Goal: Task Accomplishment & Management: Manage account settings

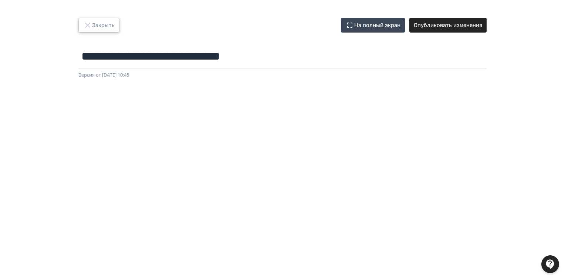
click at [105, 25] on button "Закрыть" at bounding box center [98, 25] width 41 height 15
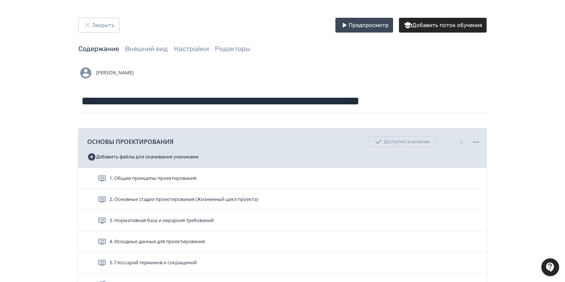
scroll to position [59, 0]
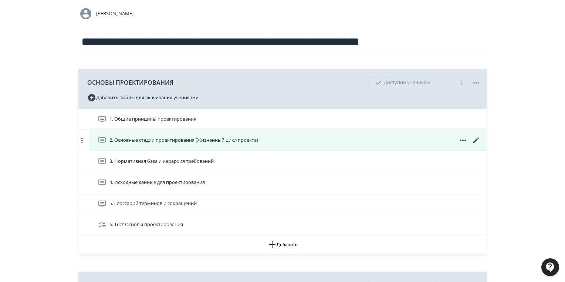
click at [476, 138] on icon at bounding box center [476, 140] width 9 height 9
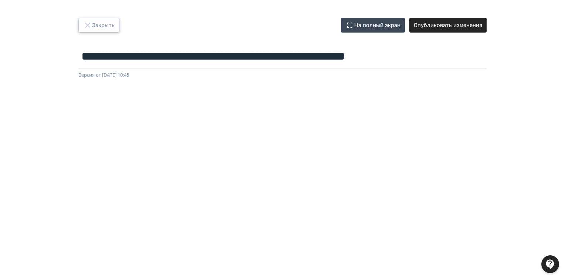
click at [101, 30] on button "Закрыть" at bounding box center [98, 25] width 41 height 15
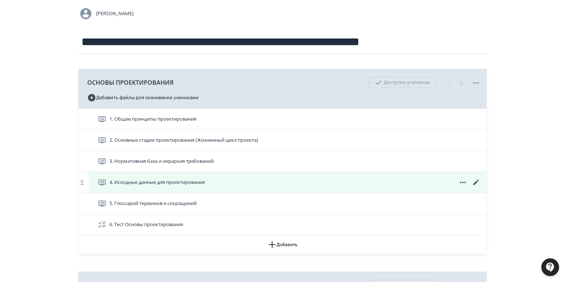
scroll to position [89, 0]
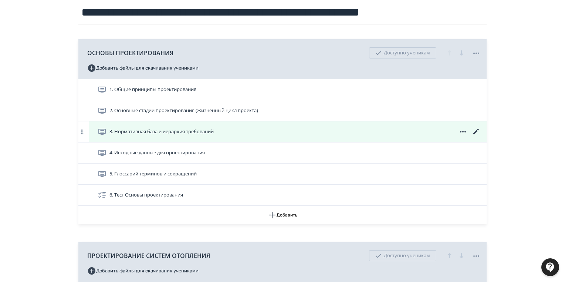
click at [476, 133] on icon at bounding box center [476, 131] width 9 height 9
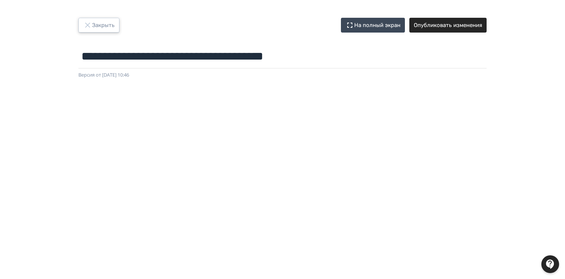
click at [112, 25] on button "Закрыть" at bounding box center [98, 25] width 41 height 15
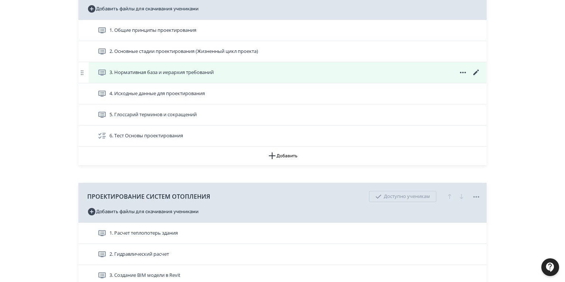
scroll to position [30, 0]
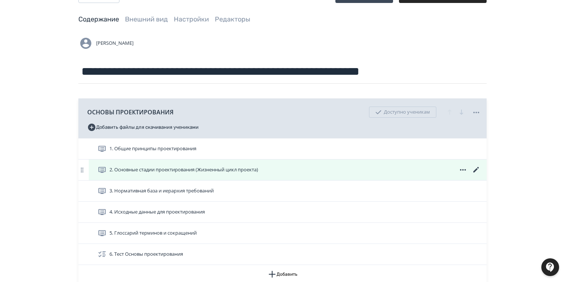
click at [206, 171] on span "2. Основные стадии проектирования (Жизненный цикл проекта)" at bounding box center [183, 169] width 149 height 7
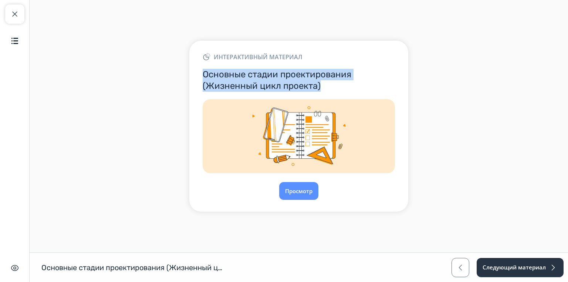
drag, startPoint x: 328, startPoint y: 85, endPoint x: 196, endPoint y: 78, distance: 132.2
click at [196, 78] on div "Интерактивный материал Основные стадии проектирования (Жизненный цикл проекта) …" at bounding box center [298, 126] width 219 height 171
copy h3 "Основные стадии проектирования (Жизненный цикл проекта)"
click at [17, 16] on span "button" at bounding box center [14, 14] width 9 height 9
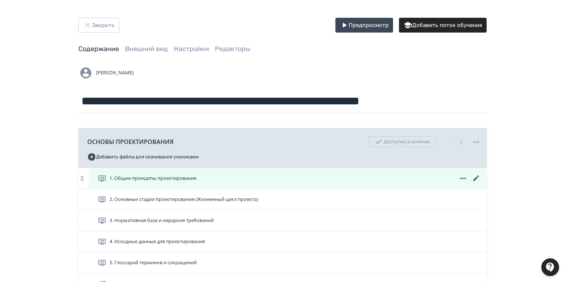
click at [476, 179] on icon at bounding box center [476, 178] width 6 height 6
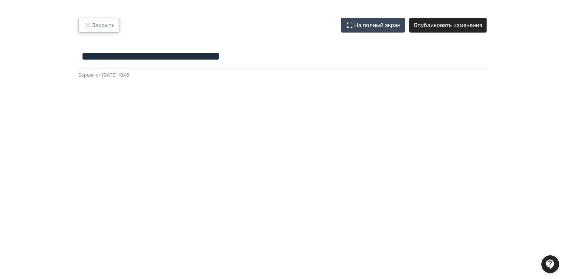
click at [106, 23] on button "Закрыть" at bounding box center [98, 25] width 41 height 15
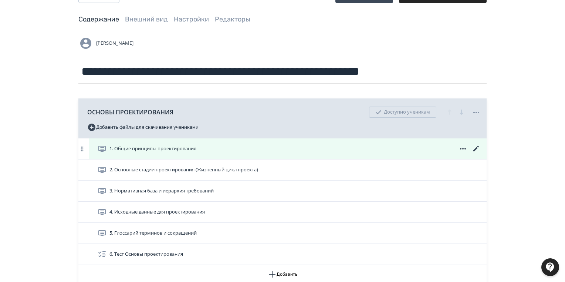
scroll to position [59, 0]
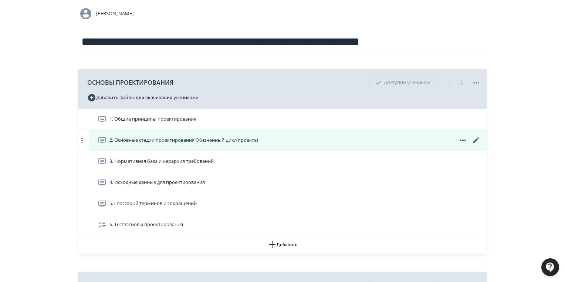
click at [478, 138] on icon at bounding box center [476, 140] width 6 height 6
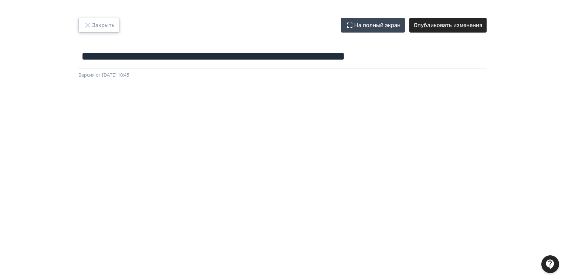
click at [96, 25] on button "Закрыть" at bounding box center [98, 25] width 41 height 15
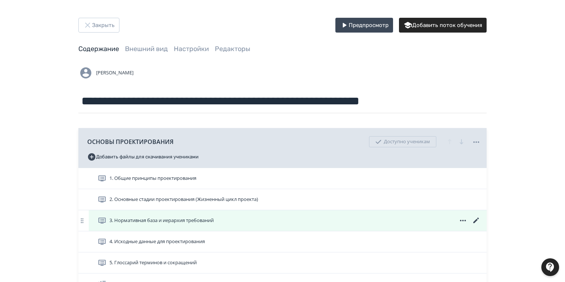
click at [166, 219] on span "3. Нормативная база и иерархия требований" at bounding box center [161, 220] width 104 height 7
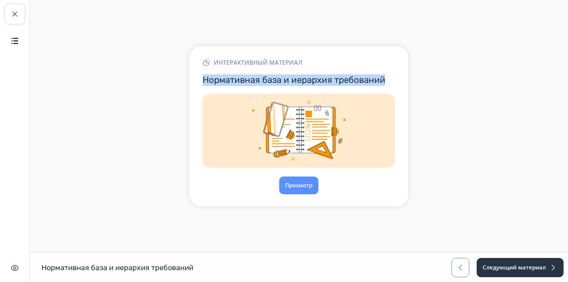
drag, startPoint x: 203, startPoint y: 80, endPoint x: 390, endPoint y: 80, distance: 186.7
click at [390, 80] on h3 "Нормативная база и иерархия требований" at bounding box center [299, 79] width 192 height 11
copy h3 "Нормативная база и иерархия требований"
click at [18, 14] on span "button" at bounding box center [14, 14] width 9 height 9
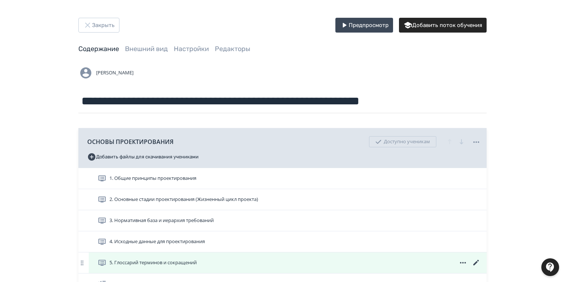
scroll to position [118, 0]
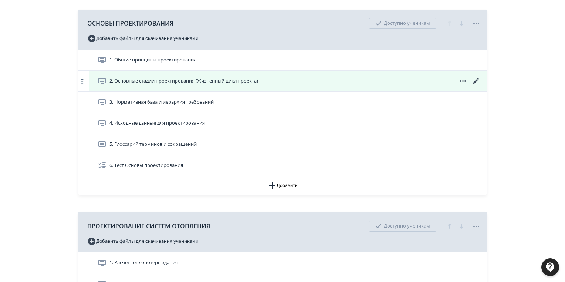
click at [476, 78] on icon at bounding box center [476, 81] width 9 height 9
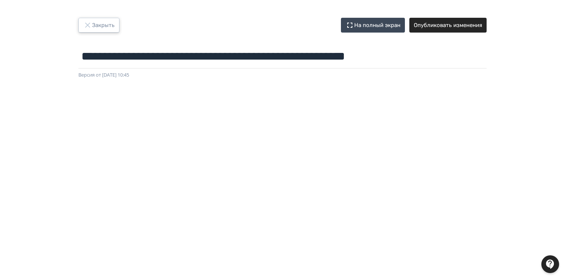
click at [109, 24] on button "Закрыть" at bounding box center [98, 25] width 41 height 15
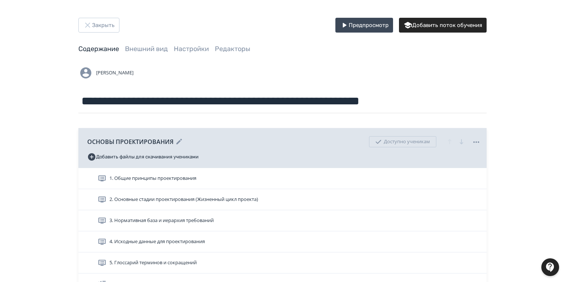
scroll to position [89, 0]
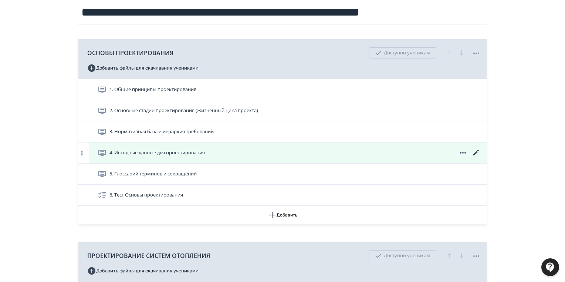
click at [478, 150] on icon at bounding box center [476, 153] width 6 height 6
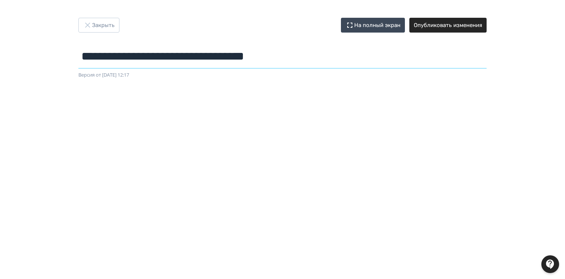
drag, startPoint x: 81, startPoint y: 55, endPoint x: 317, endPoint y: 55, distance: 236.3
click at [317, 55] on input "**********" at bounding box center [282, 56] width 408 height 24
click at [94, 21] on button "Закрыть" at bounding box center [98, 25] width 41 height 15
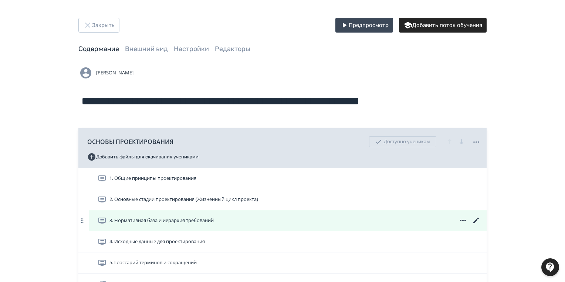
click at [476, 220] on icon at bounding box center [476, 220] width 6 height 6
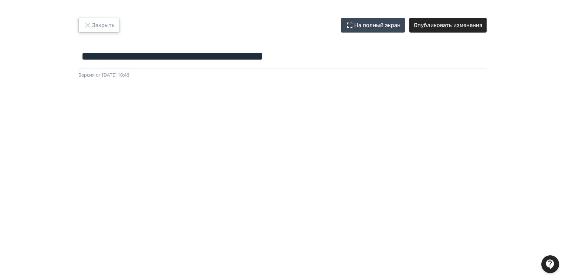
click at [109, 23] on button "Закрыть" at bounding box center [98, 25] width 41 height 15
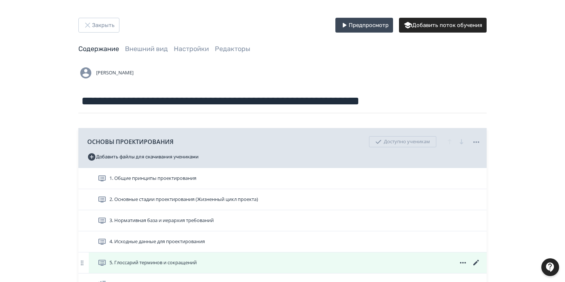
scroll to position [30, 0]
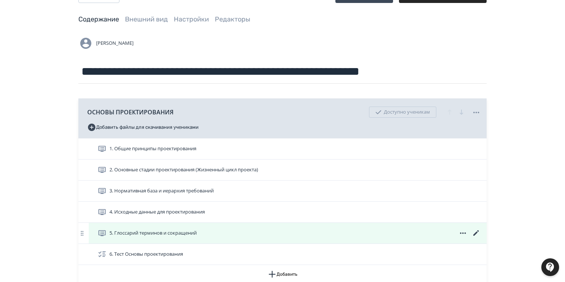
click at [166, 236] on span "5. Глоссарий терминов и сокращений" at bounding box center [152, 232] width 87 height 7
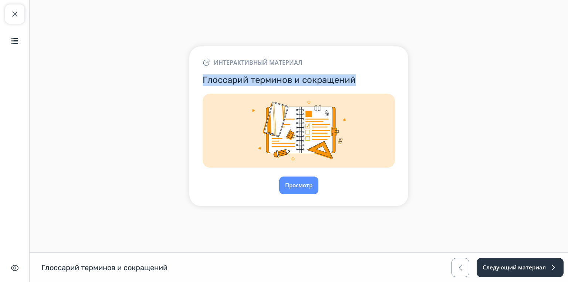
drag, startPoint x: 356, startPoint y: 82, endPoint x: 203, endPoint y: 77, distance: 153.9
click at [203, 77] on h3 "Глоссарий терминов и сокращений" at bounding box center [299, 79] width 192 height 11
copy h3 "Глоссарий терминов и сокращений"
drag, startPoint x: 16, startPoint y: 9, endPoint x: 79, endPoint y: 41, distance: 70.3
click at [16, 12] on span "button" at bounding box center [14, 14] width 9 height 9
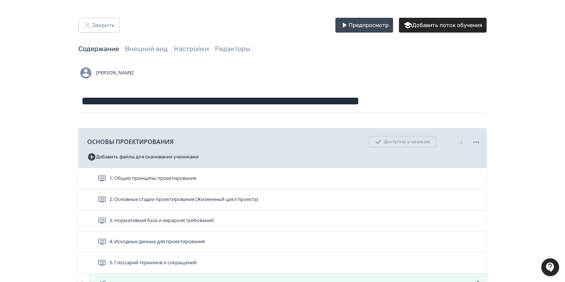
scroll to position [89, 0]
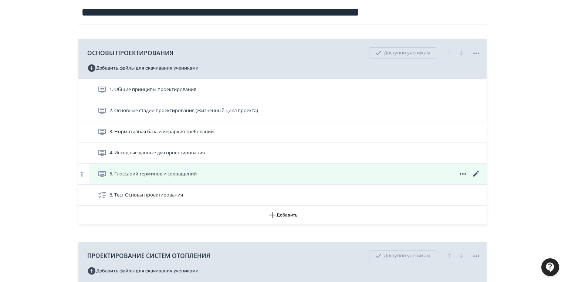
click at [478, 171] on icon at bounding box center [476, 174] width 6 height 6
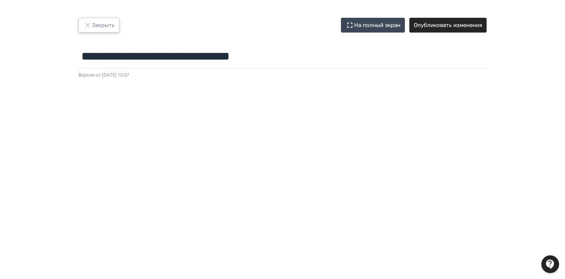
click at [100, 25] on button "Закрыть" at bounding box center [98, 25] width 41 height 15
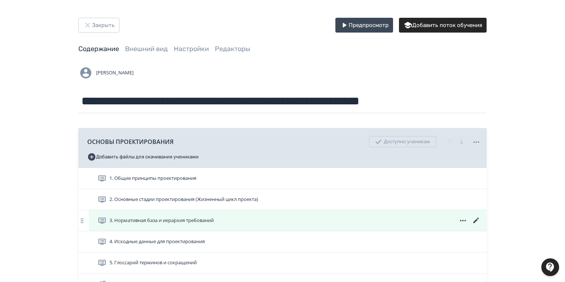
scroll to position [30, 0]
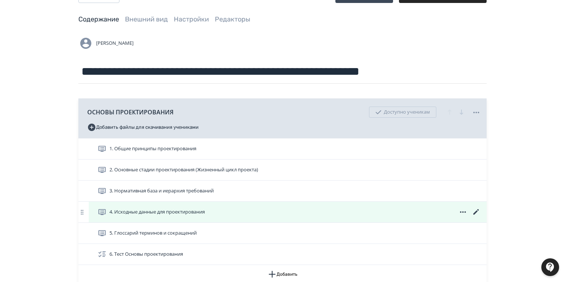
click at [476, 210] on icon at bounding box center [476, 211] width 9 height 9
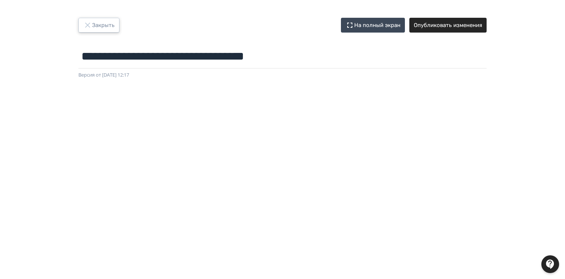
click at [108, 28] on button "Закрыть" at bounding box center [98, 25] width 41 height 15
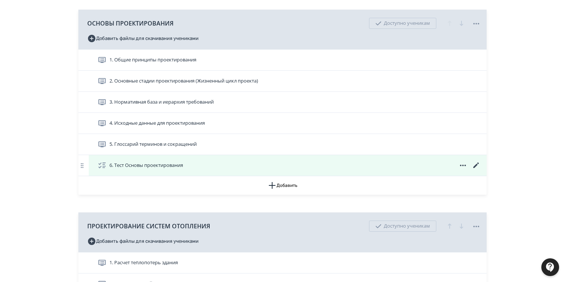
scroll to position [177, 0]
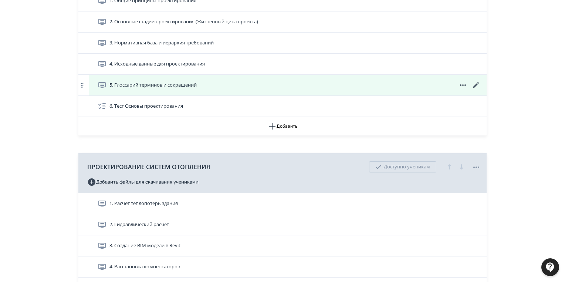
click at [475, 87] on icon at bounding box center [476, 85] width 9 height 9
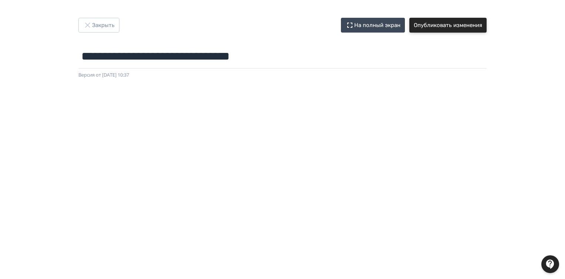
click at [446, 26] on button "Опубликовать изменения" at bounding box center [447, 25] width 77 height 15
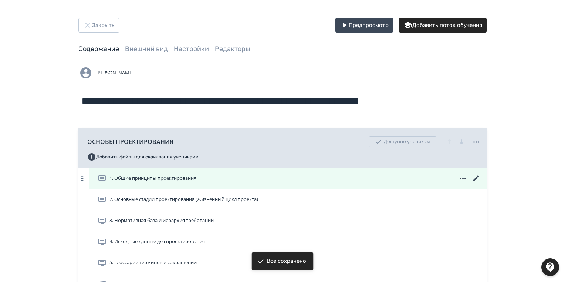
scroll to position [89, 0]
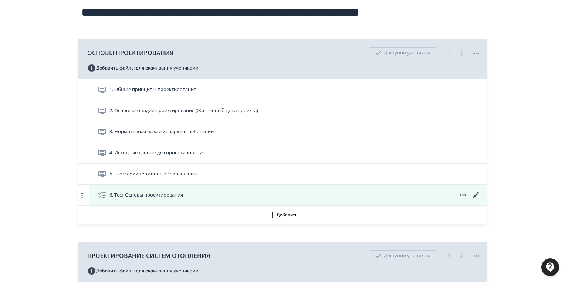
click at [173, 194] on span "6. Тест Основы проектирования" at bounding box center [146, 194] width 74 height 7
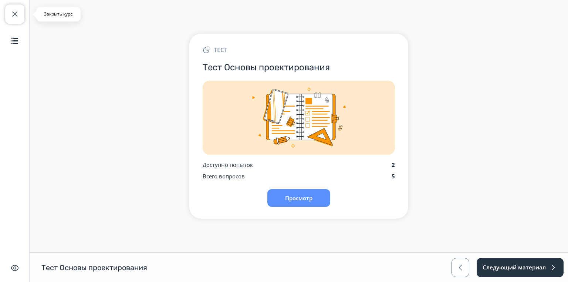
click at [20, 7] on button "Закрыть курс" at bounding box center [14, 13] width 19 height 19
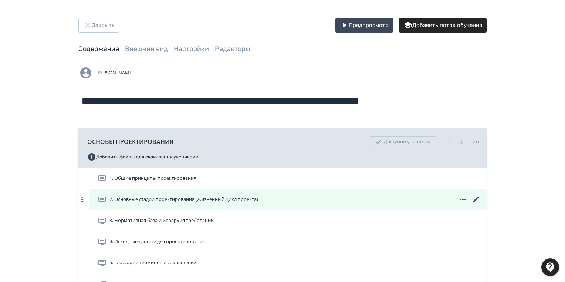
scroll to position [89, 0]
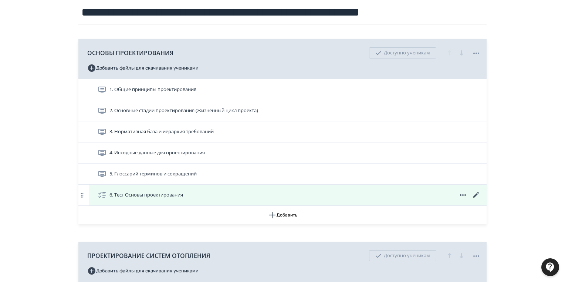
click at [476, 194] on icon at bounding box center [476, 195] width 6 height 6
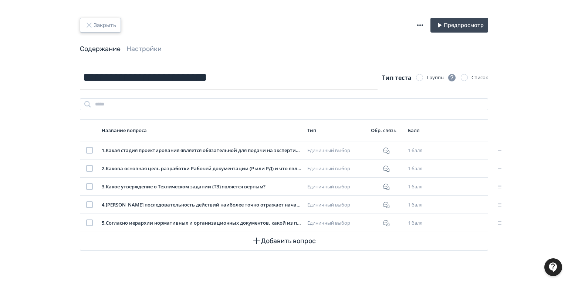
click at [85, 26] on icon "button" at bounding box center [89, 25] width 9 height 9
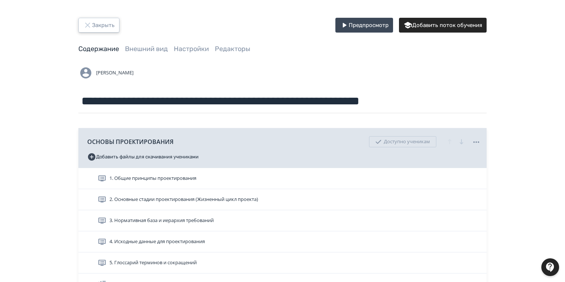
click at [84, 22] on icon "button" at bounding box center [87, 25] width 9 height 9
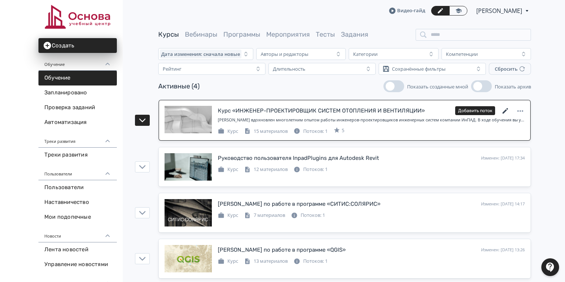
click at [506, 106] on icon at bounding box center [505, 110] width 9 height 9
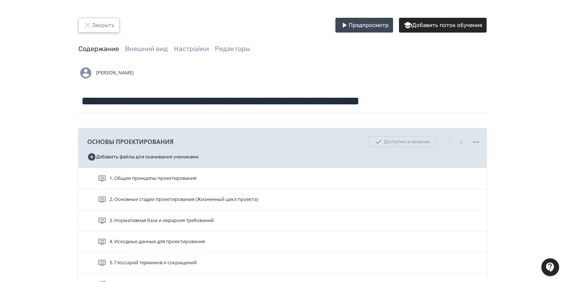
click at [94, 24] on button "Закрыть" at bounding box center [98, 25] width 41 height 15
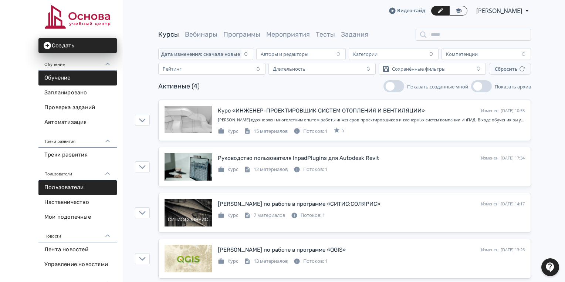
click at [72, 186] on link "Пользователи" at bounding box center [77, 187] width 78 height 15
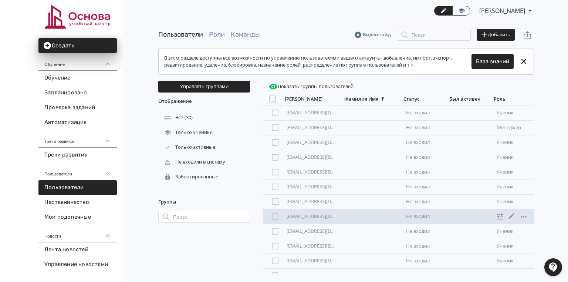
scroll to position [89, 0]
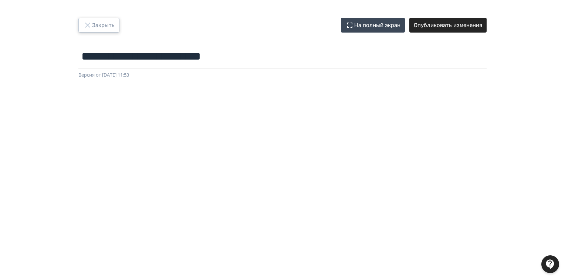
click at [99, 23] on button "Закрыть" at bounding box center [98, 25] width 41 height 15
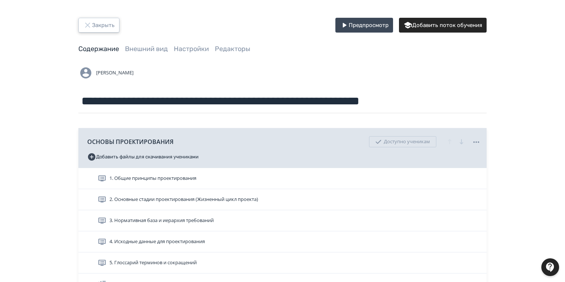
click at [102, 24] on button "Закрыть" at bounding box center [98, 25] width 41 height 15
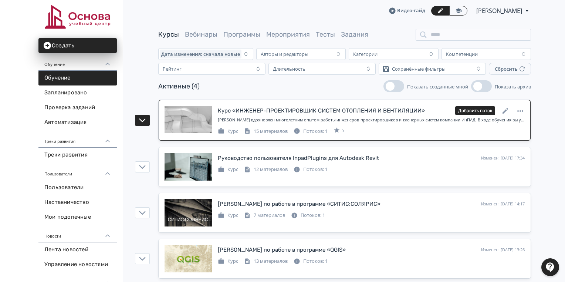
click at [254, 111] on div "Курс «ИНЖЕНЕР-ПРОЕКТИРОВЩИК СИСТЕМ ОТОПЛЕНИЯ И ВЕНТИЛЯЦИИ»" at bounding box center [321, 110] width 207 height 9
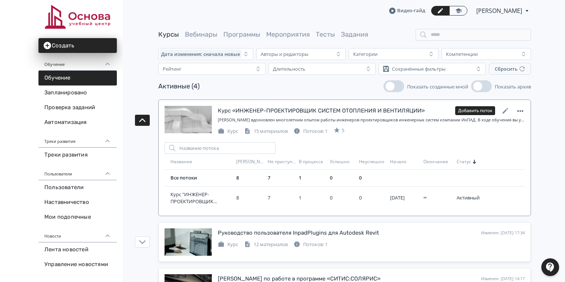
click at [521, 111] on icon at bounding box center [520, 110] width 6 height 1
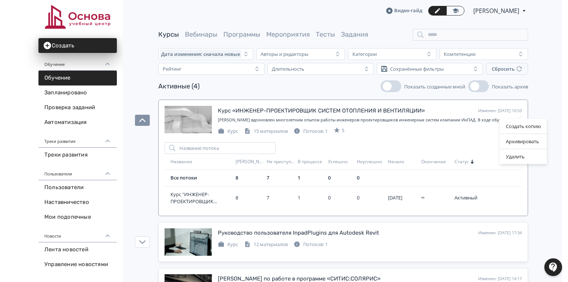
click at [540, 101] on div "Создать копию Архивировать Удалить" at bounding box center [284, 141] width 568 height 282
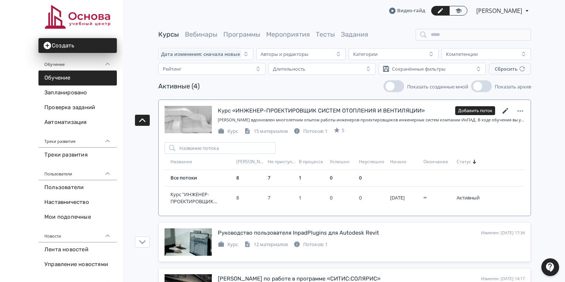
click at [506, 108] on icon at bounding box center [505, 110] width 9 height 9
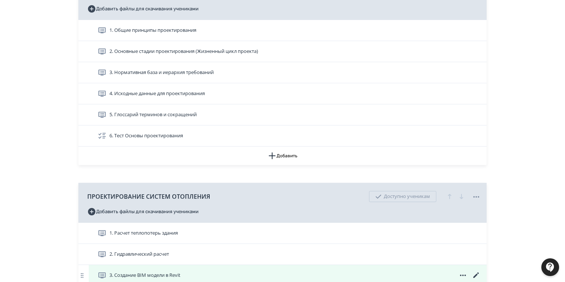
scroll to position [266, 0]
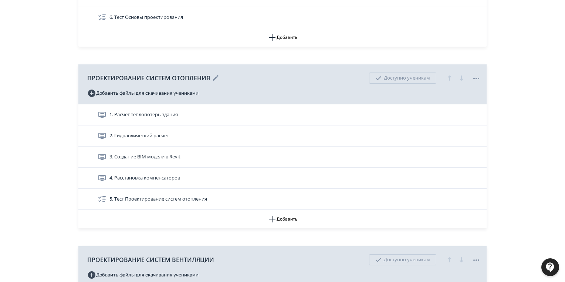
click at [145, 76] on span "ПРОЕКТИРОВАНИЕ СИСТЕМ ОТОПЛЕНИЯ" at bounding box center [148, 78] width 123 height 9
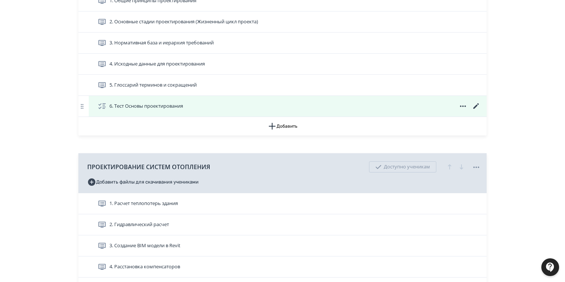
click at [141, 105] on span "6. Тест Основы проектирования" at bounding box center [146, 105] width 74 height 7
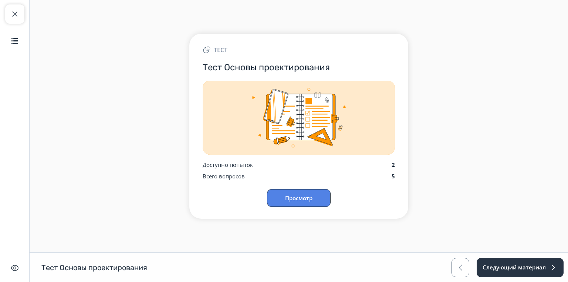
click at [317, 197] on button "Просмотр" at bounding box center [299, 198] width 64 height 18
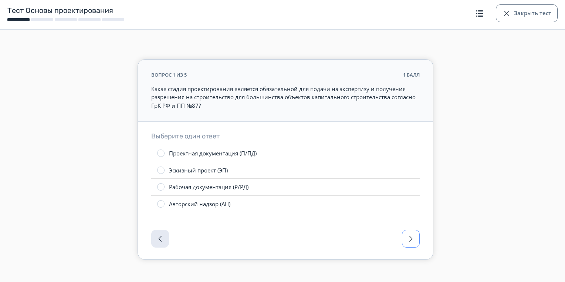
click at [416, 235] on button "button" at bounding box center [411, 239] width 18 height 18
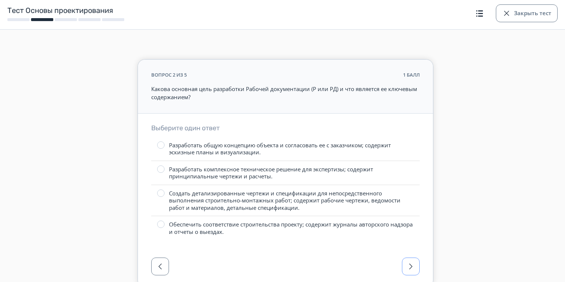
click at [416, 235] on label "Обеспечить соответствие строительства проекту; содержит журналы авторского надз…" at bounding box center [285, 228] width 268 height 24
click at [413, 262] on span "button" at bounding box center [410, 266] width 9 height 9
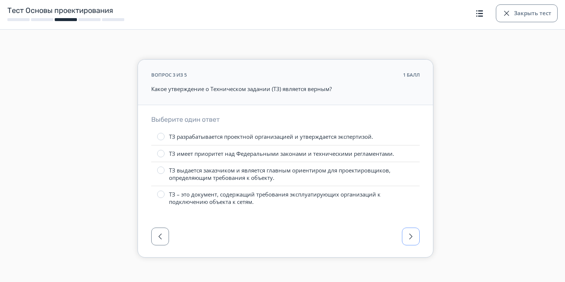
click at [411, 236] on span "button" at bounding box center [410, 236] width 9 height 9
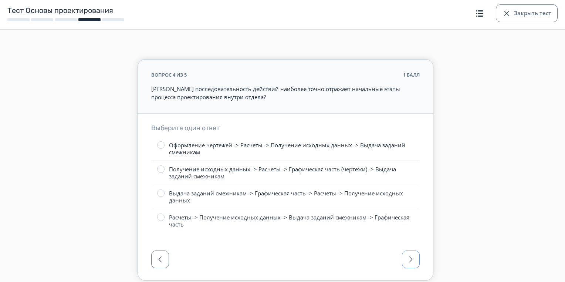
click at [412, 257] on span "button" at bounding box center [410, 259] width 9 height 9
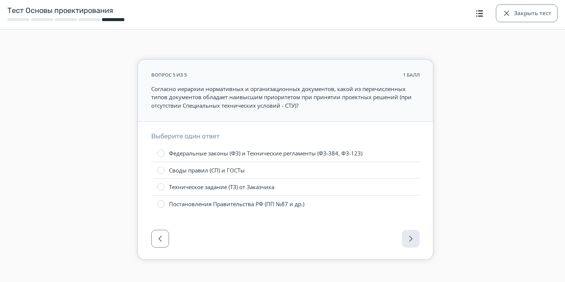
click at [414, 235] on div at bounding box center [285, 240] width 295 height 37
drag, startPoint x: 518, startPoint y: 19, endPoint x: 565, endPoint y: 90, distance: 85.4
click at [518, 20] on button "Закрыть тест" at bounding box center [527, 13] width 62 height 18
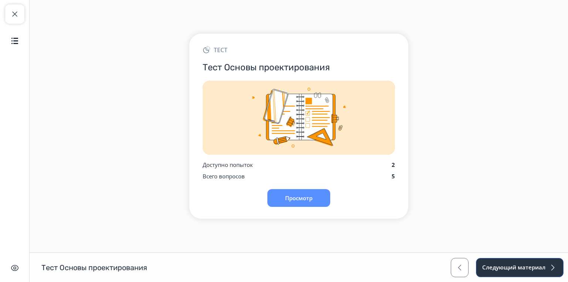
click at [510, 268] on button "Следующий материал" at bounding box center [520, 267] width 88 height 19
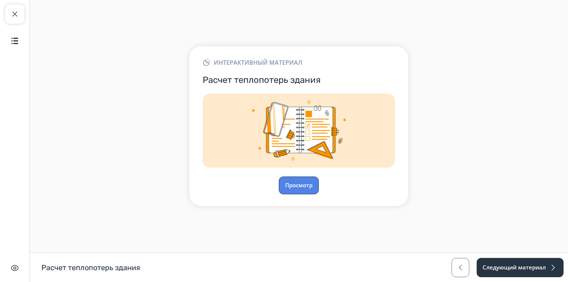
click at [285, 183] on button "Просмотр" at bounding box center [299, 185] width 40 height 18
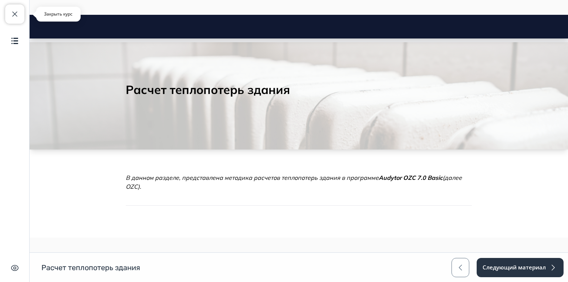
click at [9, 14] on button "Закрыть курс" at bounding box center [14, 13] width 19 height 19
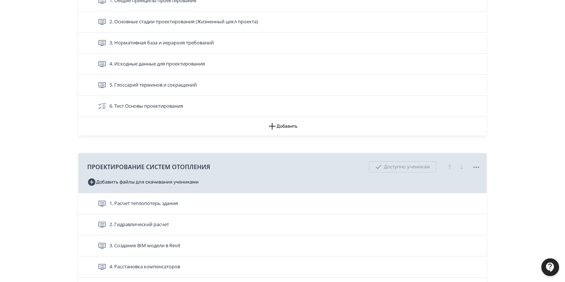
scroll to position [266, 0]
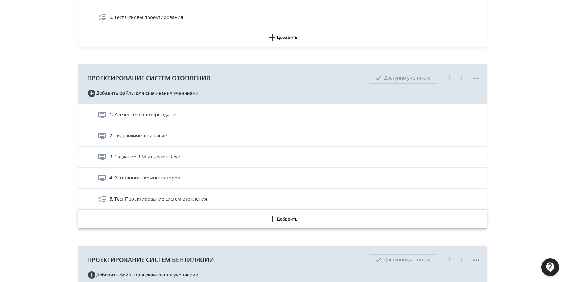
click at [284, 216] on button "Добавить" at bounding box center [282, 219] width 408 height 18
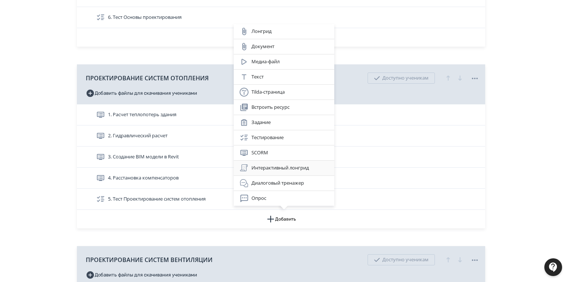
click at [270, 167] on div "Интерактивный лонгрид" at bounding box center [284, 167] width 89 height 9
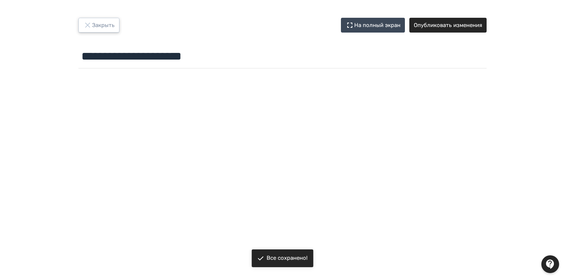
click at [96, 24] on button "Закрыть" at bounding box center [98, 25] width 41 height 15
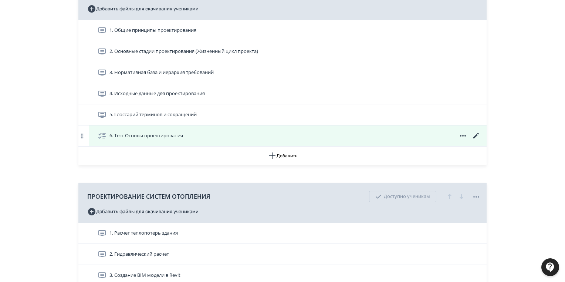
scroll to position [296, 0]
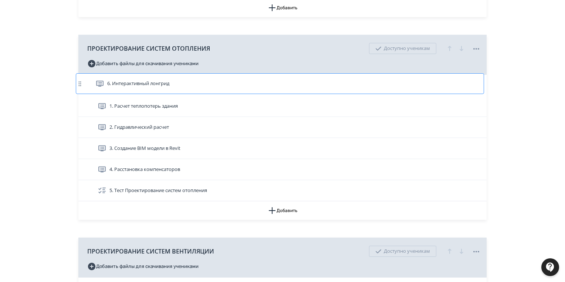
drag, startPoint x: 164, startPoint y: 191, endPoint x: 161, endPoint y: 82, distance: 108.4
click at [161, 82] on div "1. Расчет теплопотерь здания 2. Гидравлический расчет 3. Создание BIM модели в …" at bounding box center [282, 138] width 408 height 126
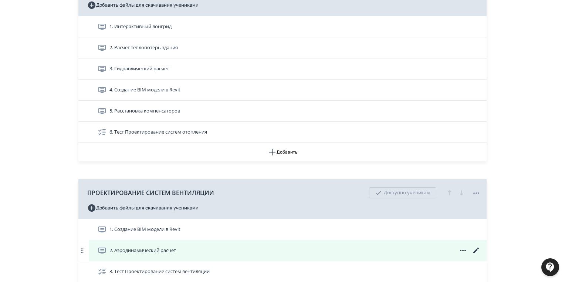
scroll to position [325, 0]
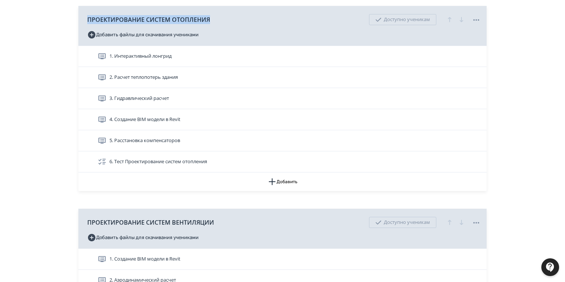
drag, startPoint x: 207, startPoint y: 19, endPoint x: 86, endPoint y: 17, distance: 121.7
click at [86, 17] on div "ПРОЕКТИРОВАНИЕ СИСТЕМ ОТОПЛЕНИЯ Доступно ученикам Добавить файлы для скачивания…" at bounding box center [282, 26] width 408 height 40
copy span "ПРОЕКТИРОВАНИЕ СИСТЕМ ОТОПЛЕНИЯ"
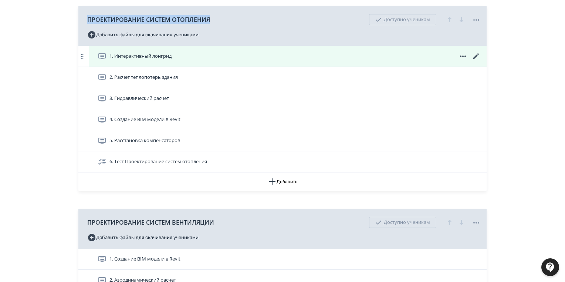
click at [476, 52] on icon at bounding box center [476, 56] width 9 height 9
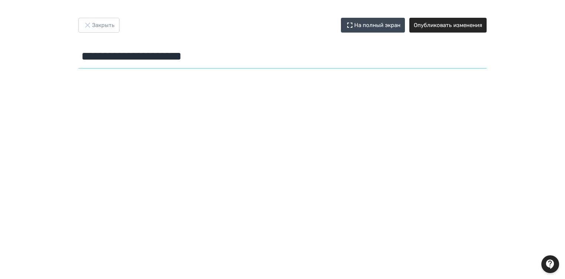
drag, startPoint x: 234, startPoint y: 54, endPoint x: 78, endPoint y: 58, distance: 156.5
click at [78, 58] on div "**********" at bounding box center [283, 45] width 444 height 54
paste input "**********"
type input "**********"
click at [315, 57] on input "**********" at bounding box center [282, 56] width 408 height 24
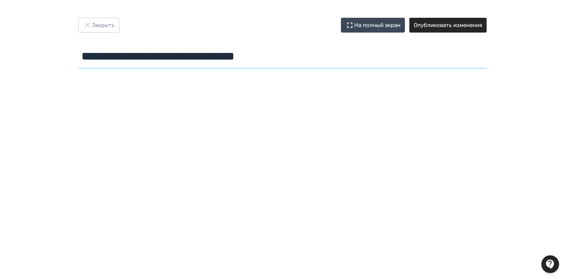
drag, startPoint x: 296, startPoint y: 58, endPoint x: 48, endPoint y: 58, distance: 248.1
click at [48, 58] on div "**********" at bounding box center [282, 139] width 565 height 243
drag, startPoint x: 448, startPoint y: 24, endPoint x: 426, endPoint y: 29, distance: 22.9
click at [447, 24] on button "Опубликовать изменения" at bounding box center [447, 25] width 77 height 15
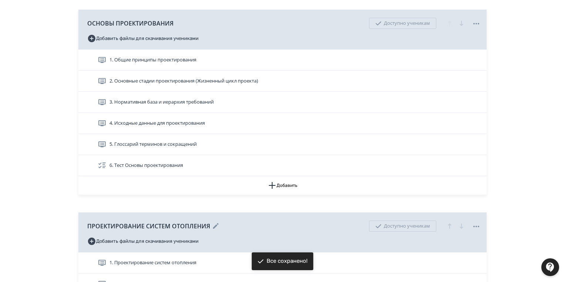
scroll to position [207, 0]
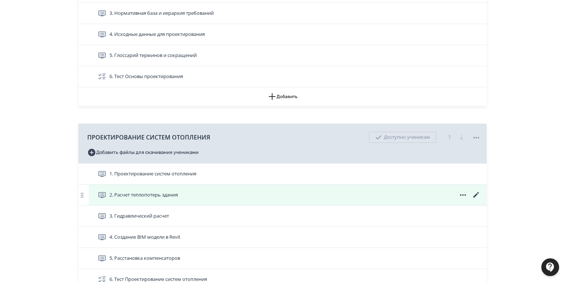
click at [369, 189] on div "2. Расчет теплопотерь здания" at bounding box center [288, 195] width 398 height 21
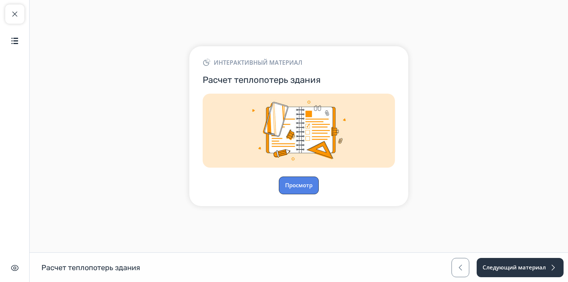
click at [302, 180] on button "Просмотр" at bounding box center [299, 185] width 40 height 18
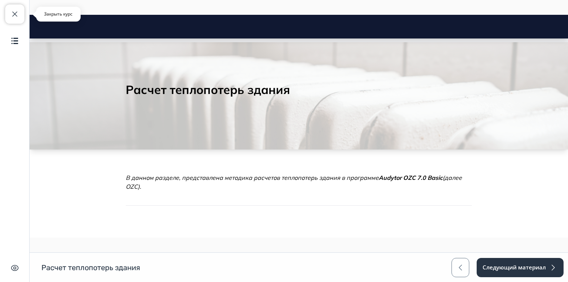
click at [19, 12] on button "Закрыть курс" at bounding box center [14, 13] width 19 height 19
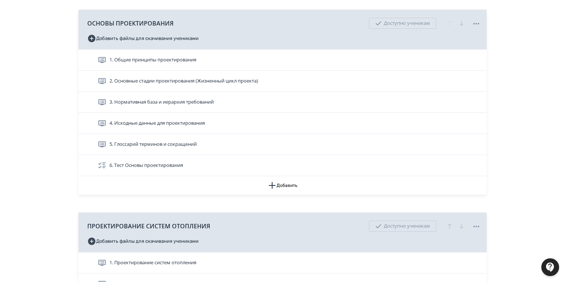
scroll to position [207, 0]
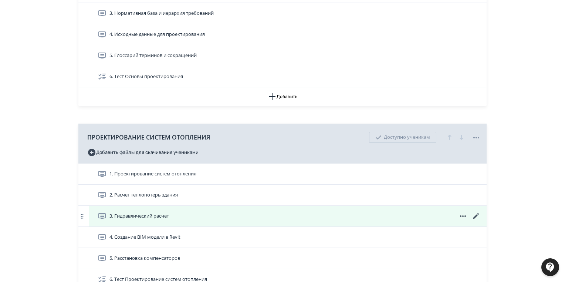
click at [159, 216] on span "3. Гидравлический расчет" at bounding box center [139, 215] width 60 height 7
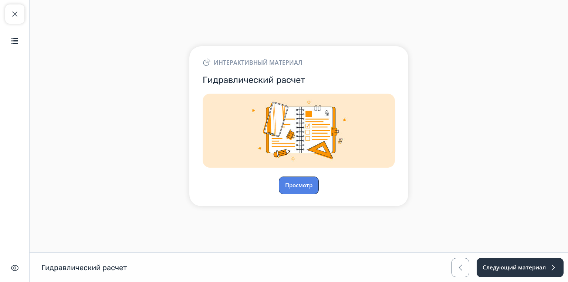
click at [298, 183] on button "Просмотр" at bounding box center [299, 185] width 40 height 18
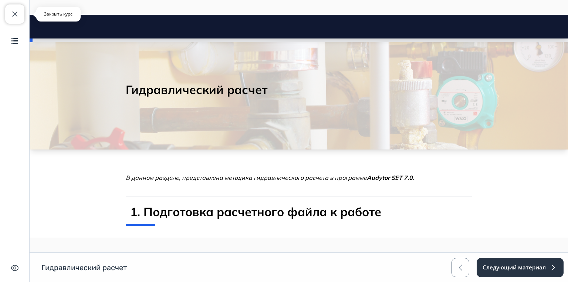
click at [13, 17] on span "button" at bounding box center [14, 14] width 9 height 9
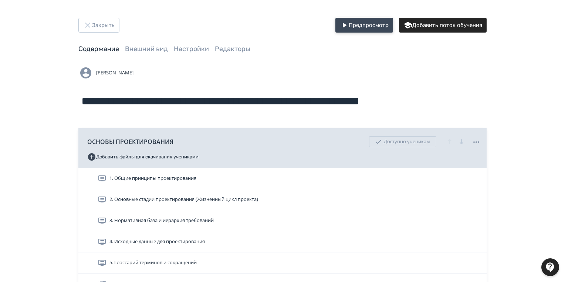
click at [374, 25] on button "Предпросмотр" at bounding box center [364, 25] width 58 height 15
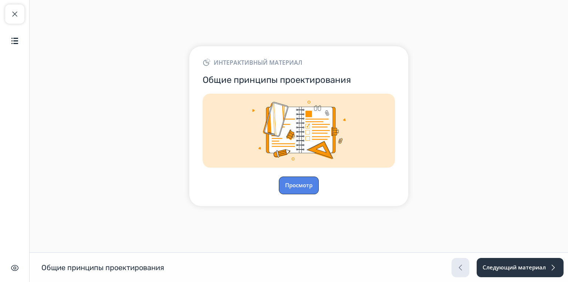
click at [307, 182] on button "Просмотр" at bounding box center [299, 185] width 40 height 18
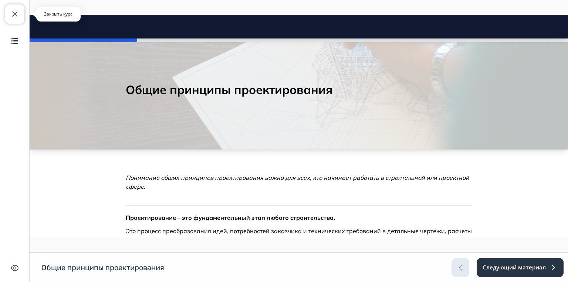
click at [15, 15] on span "button" at bounding box center [14, 14] width 9 height 9
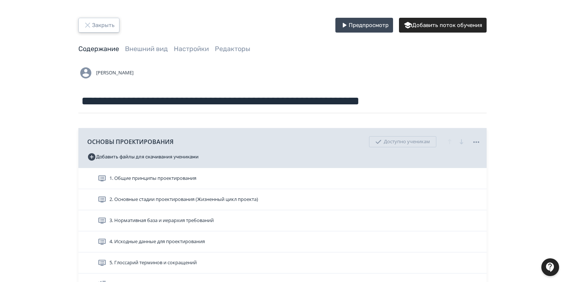
click at [95, 26] on button "Закрыть" at bounding box center [98, 25] width 41 height 15
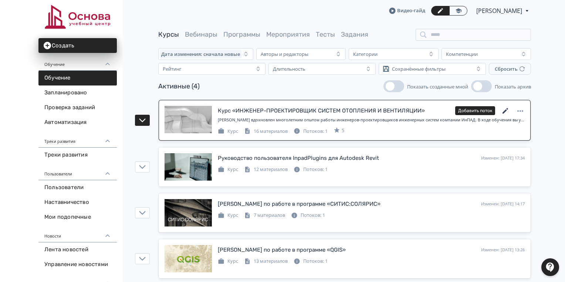
click at [503, 106] on icon at bounding box center [505, 110] width 9 height 9
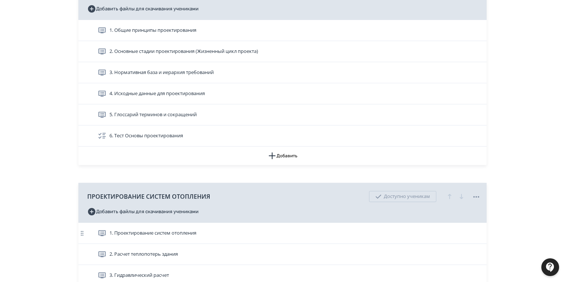
scroll to position [266, 0]
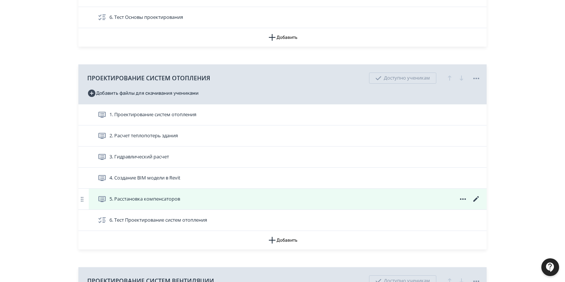
click at [170, 198] on span "5. Расстановка компенсаторов" at bounding box center [144, 198] width 71 height 7
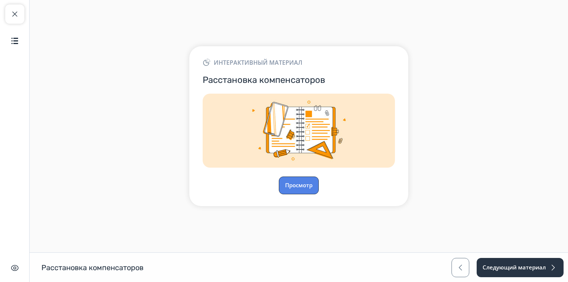
click at [305, 187] on button "Просмотр" at bounding box center [299, 185] width 40 height 18
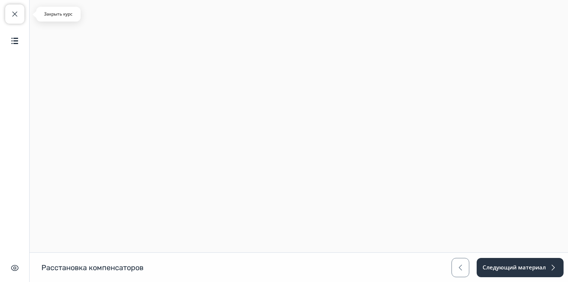
click at [12, 12] on span "button" at bounding box center [14, 14] width 9 height 9
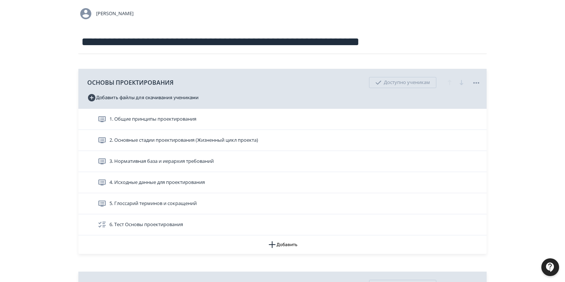
scroll to position [207, 0]
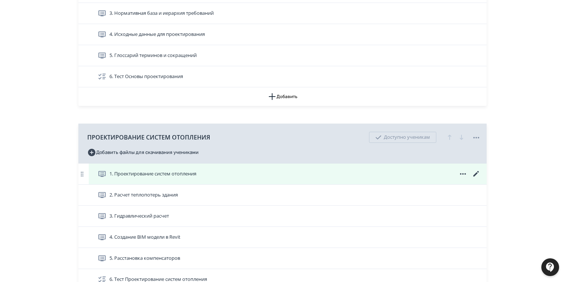
click at [474, 173] on icon at bounding box center [476, 173] width 9 height 9
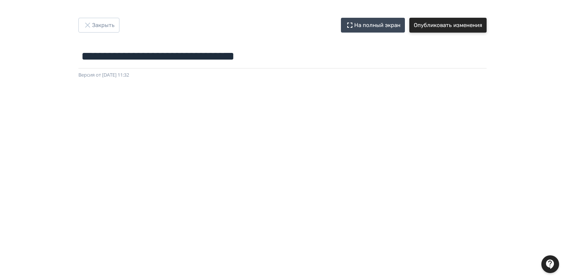
click at [418, 25] on button "Опубликовать изменения" at bounding box center [447, 25] width 77 height 15
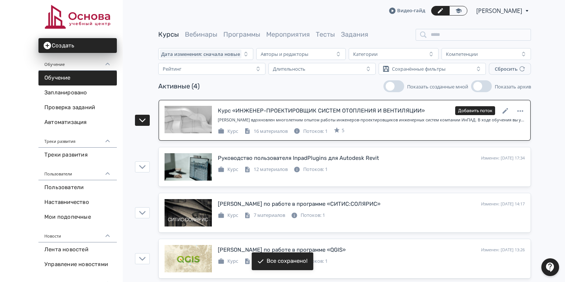
click at [280, 110] on div "Курс «ИНЖЕНЕР-ПРОЕКТИРОВЩИК СИСТЕМ ОТОПЛЕНИЯ И ВЕНТИЛЯЦИИ»" at bounding box center [321, 110] width 207 height 9
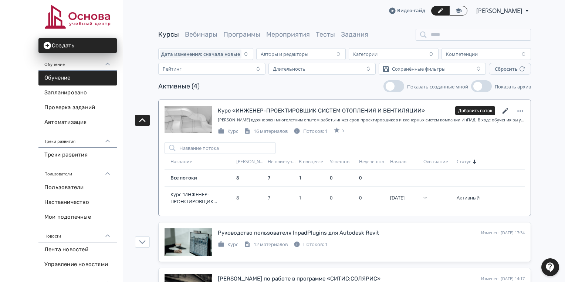
click at [504, 109] on icon at bounding box center [505, 110] width 9 height 9
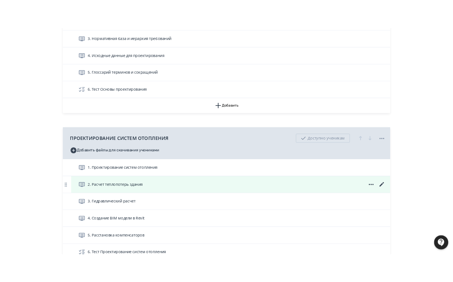
scroll to position [237, 0]
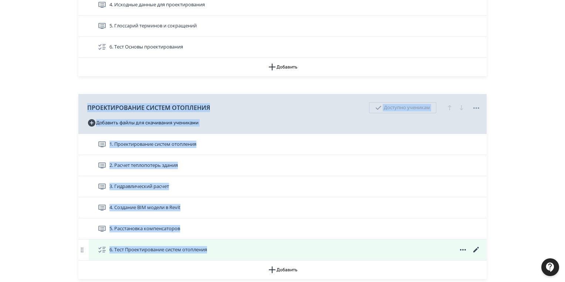
drag, startPoint x: 51, startPoint y: 101, endPoint x: 263, endPoint y: 254, distance: 261.9
click at [263, 254] on div "**********" at bounding box center [282, 170] width 565 height 814
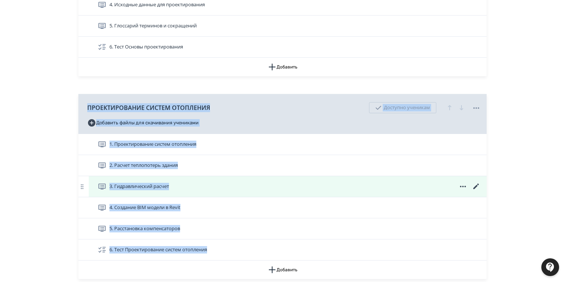
copy div "ПРОЕКТИРОВАНИЕ СИСТЕМ ОТОПЛЕНИЯ Доступно ученикам Добавить файлы для скачивания…"
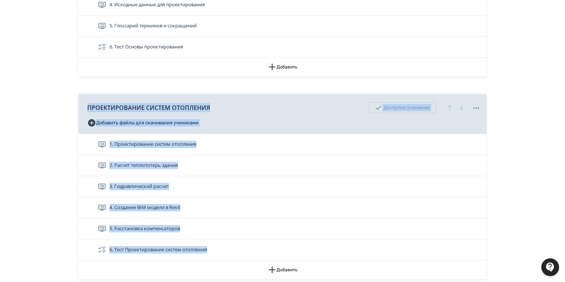
drag, startPoint x: 543, startPoint y: 97, endPoint x: 537, endPoint y: 98, distance: 6.0
click at [543, 97] on div "**********" at bounding box center [282, 170] width 565 height 814
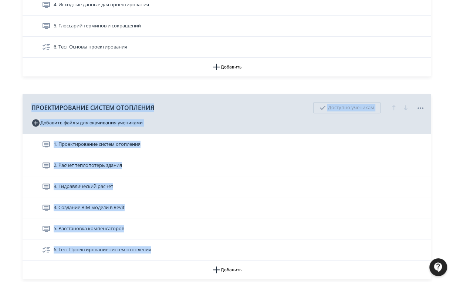
scroll to position [325, 0]
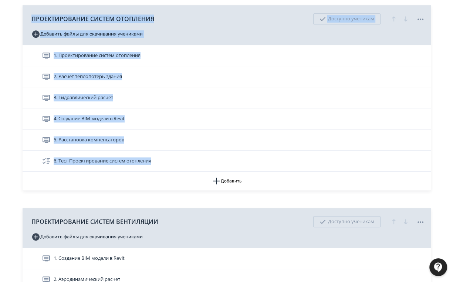
click at [440, 48] on div "**********" at bounding box center [227, 81] width 444 height 779
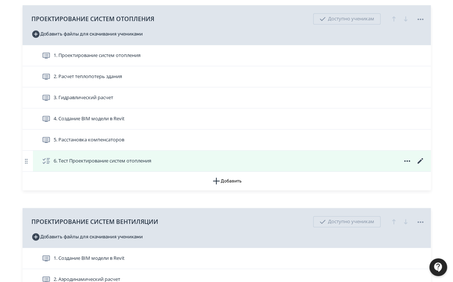
scroll to position [414, 0]
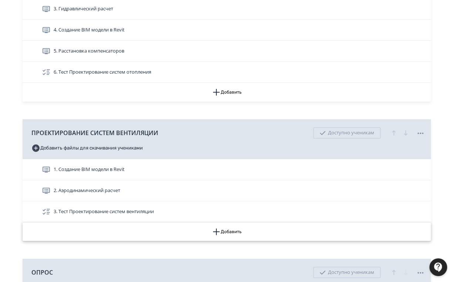
click at [232, 231] on button "Добавить" at bounding box center [227, 231] width 408 height 18
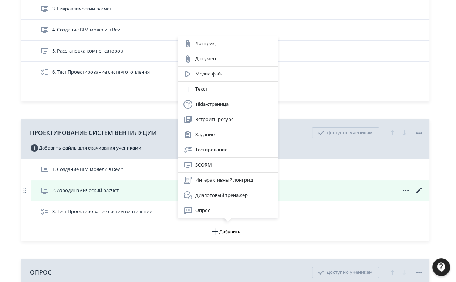
click at [212, 181] on div "Интерактивный лонгрид" at bounding box center [227, 180] width 89 height 9
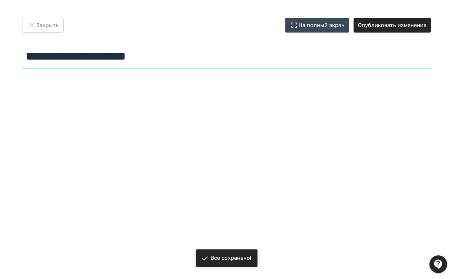
drag, startPoint x: 174, startPoint y: 59, endPoint x: 1, endPoint y: 55, distance: 172.4
click at [0, 59] on div "**********" at bounding box center [226, 139] width 453 height 243
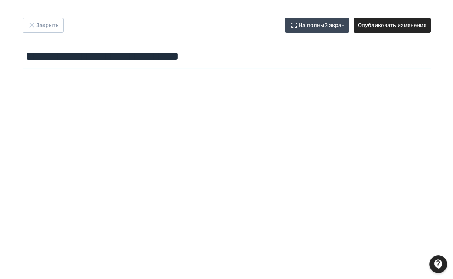
drag, startPoint x: 238, startPoint y: 59, endPoint x: 18, endPoint y: 62, distance: 219.3
click at [18, 62] on div "**********" at bounding box center [227, 45] width 444 height 54
type input "**********"
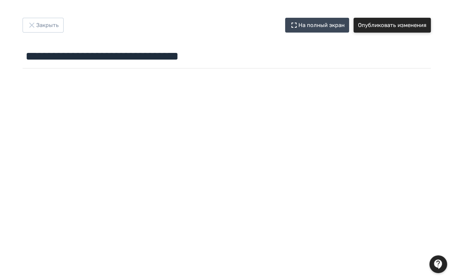
click at [396, 22] on button "Опубликовать изменения" at bounding box center [392, 25] width 77 height 15
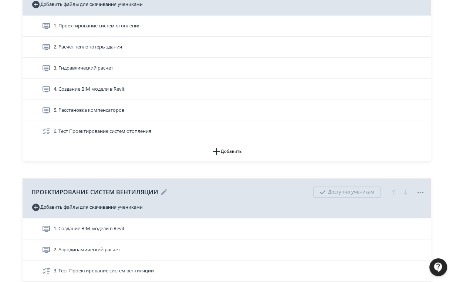
scroll to position [444, 0]
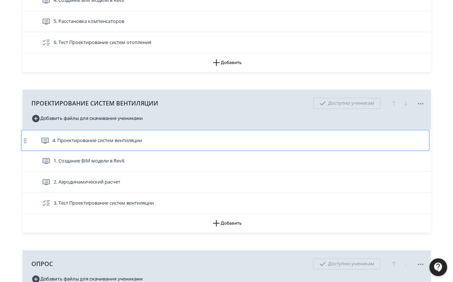
drag, startPoint x: 122, startPoint y: 202, endPoint x: 121, endPoint y: 138, distance: 64.4
click at [121, 138] on div "1. Создание BIM модели в Revit 2. Аэродинамический расчет 3. Тест Проектировани…" at bounding box center [227, 171] width 408 height 84
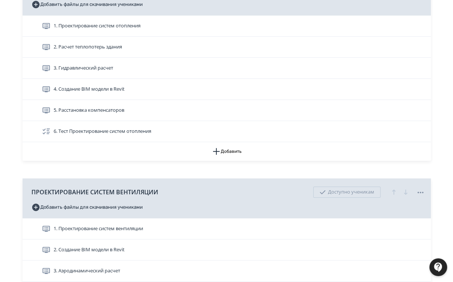
scroll to position [266, 0]
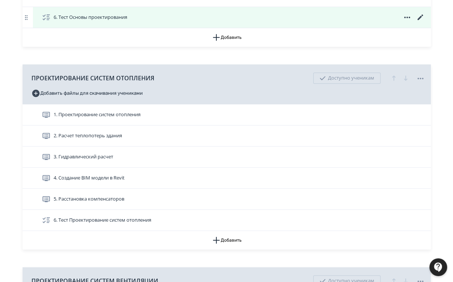
click at [110, 17] on span "6. Тест Основы проектирования" at bounding box center [91, 17] width 74 height 7
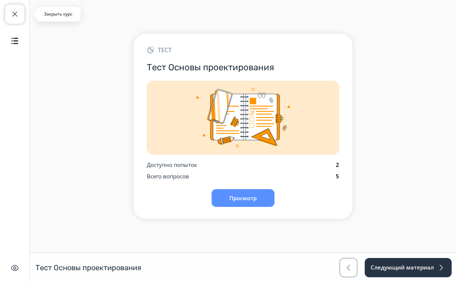
click at [10, 12] on span "button" at bounding box center [14, 14] width 9 height 9
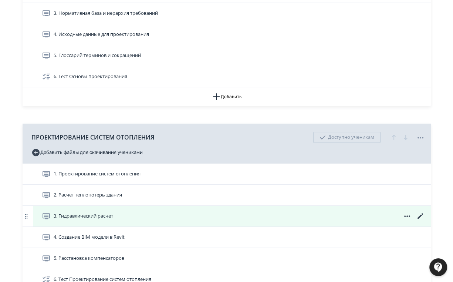
scroll to position [237, 0]
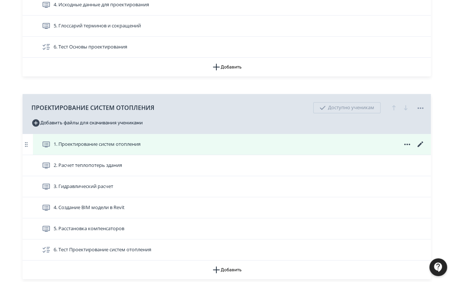
click at [423, 142] on icon at bounding box center [420, 144] width 9 height 9
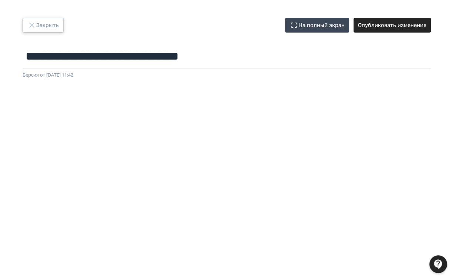
click at [49, 22] on button "Закрыть" at bounding box center [43, 25] width 41 height 15
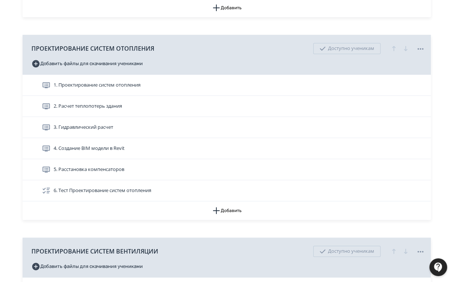
scroll to position [237, 0]
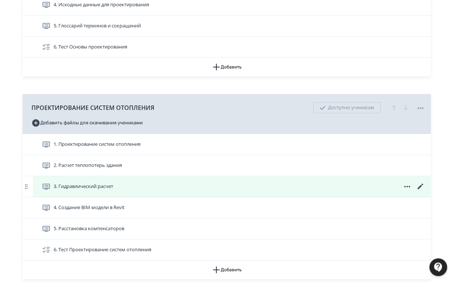
click at [421, 185] on icon at bounding box center [420, 186] width 9 height 9
